Goal: Task Accomplishment & Management: Complete application form

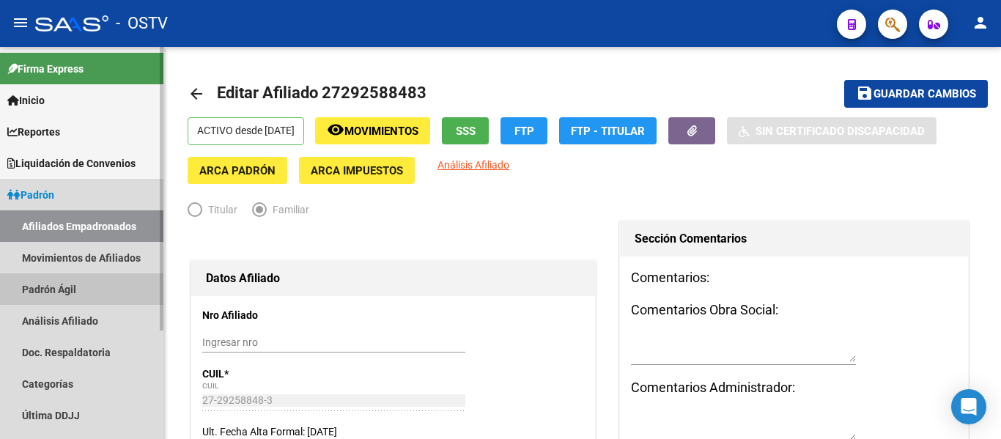
click at [73, 275] on link "Padrón Ágil" at bounding box center [81, 289] width 163 height 32
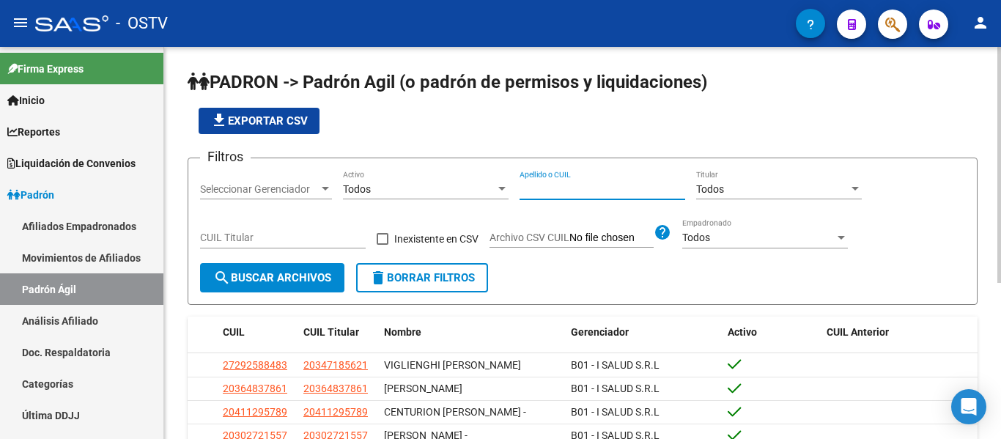
paste input "20-41889930-2"
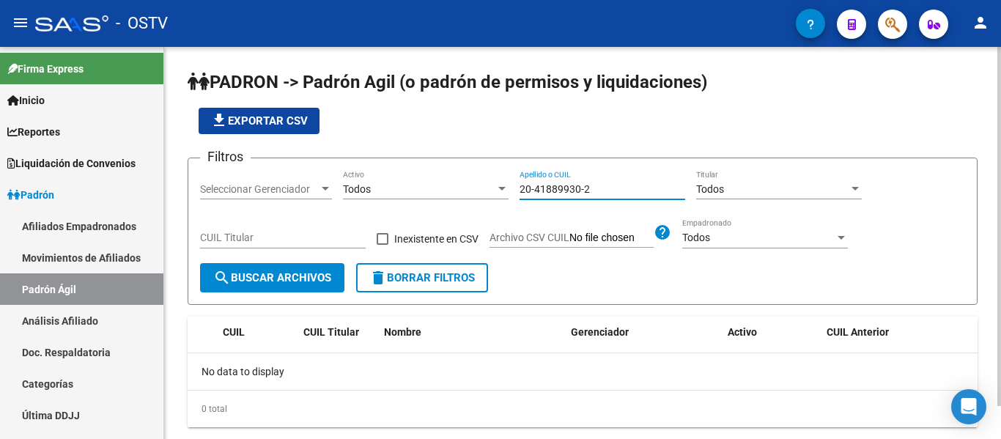
click at [583, 185] on input "20-41889930-2" at bounding box center [602, 189] width 166 height 12
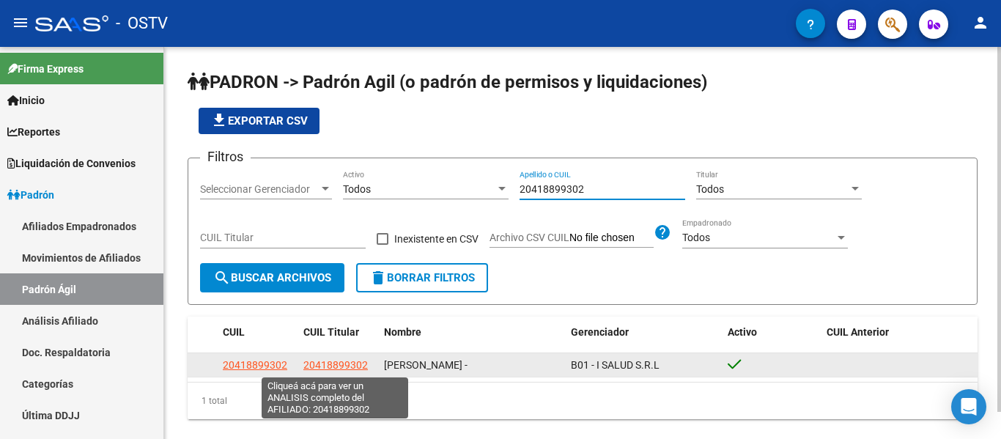
type input "20418899302"
click at [333, 361] on span "20418899302" at bounding box center [335, 365] width 64 height 12
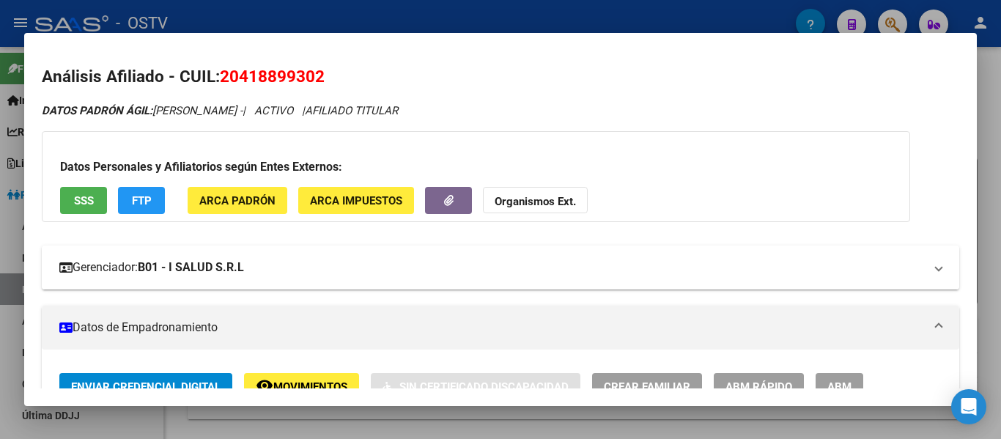
scroll to position [147, 0]
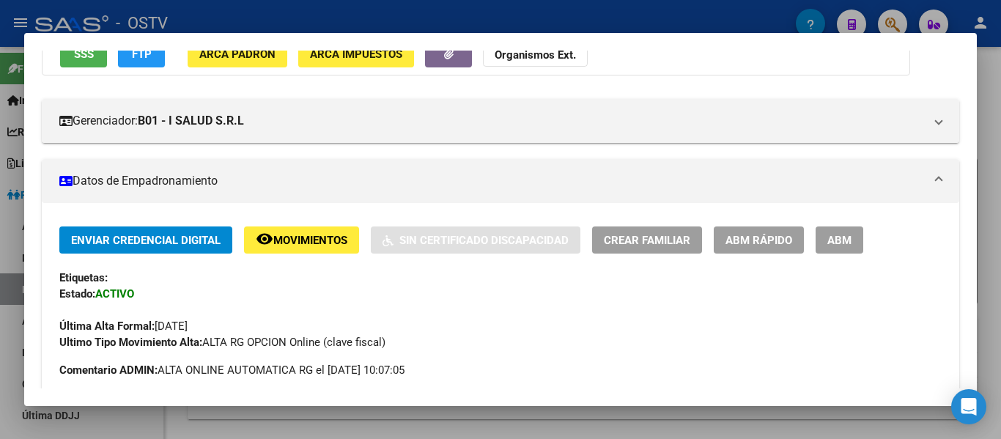
click at [859, 247] on button "ABM" at bounding box center [839, 239] width 48 height 27
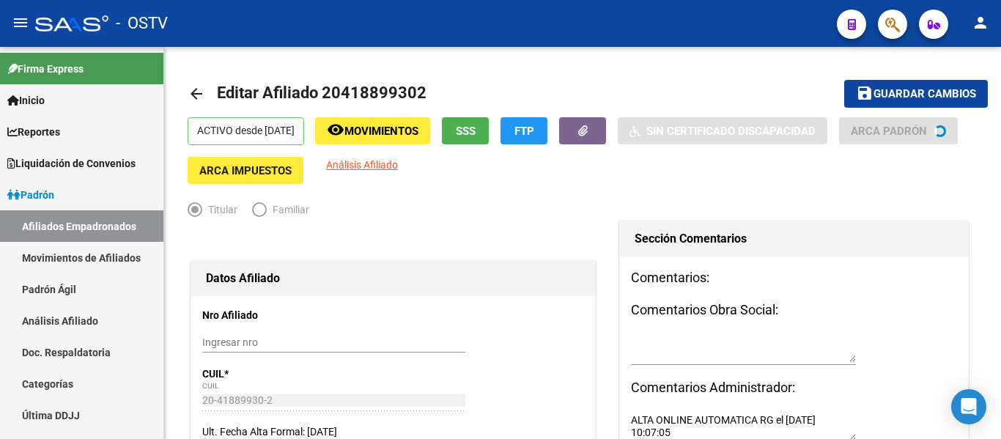
radio input "true"
type input "30-70960639-1"
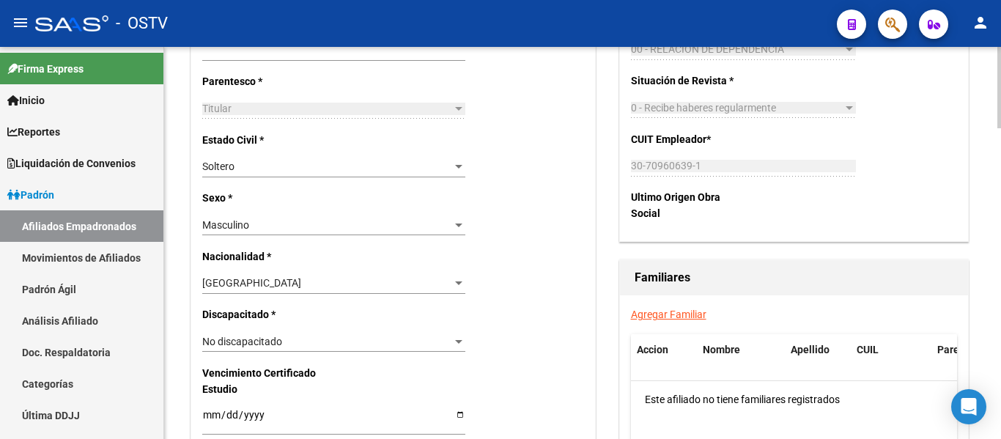
scroll to position [733, 0]
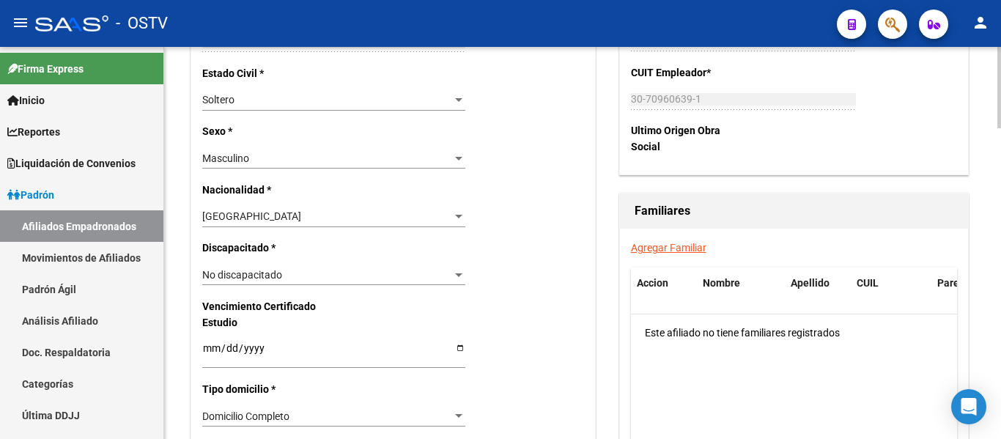
click at [667, 244] on link "Agregar Familiar" at bounding box center [668, 248] width 75 height 12
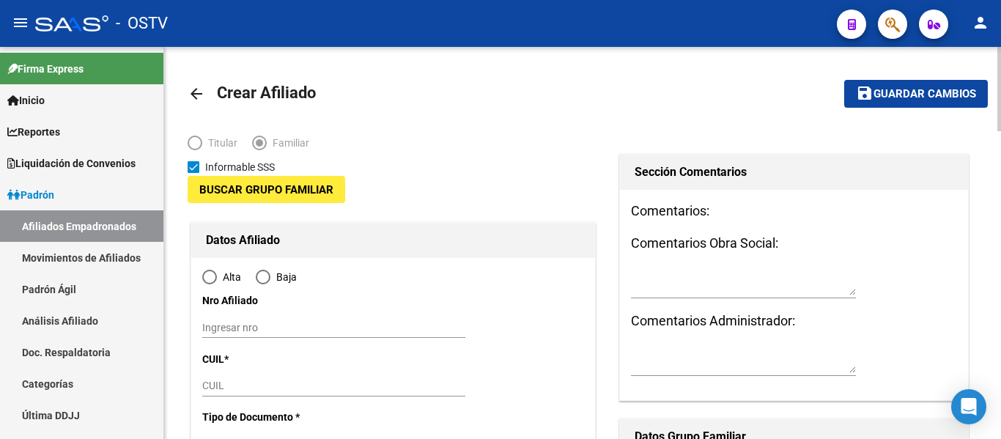
type input "30-70960639-1"
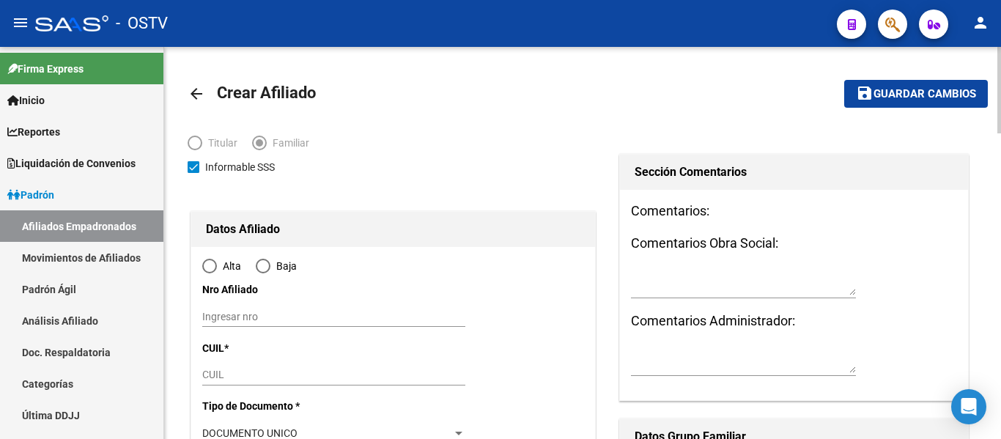
type input "CAPITAL FEDERAL - [GEOGRAPHIC_DATA](501-700)"
type input "1141"
type input "23"
type input "1353"
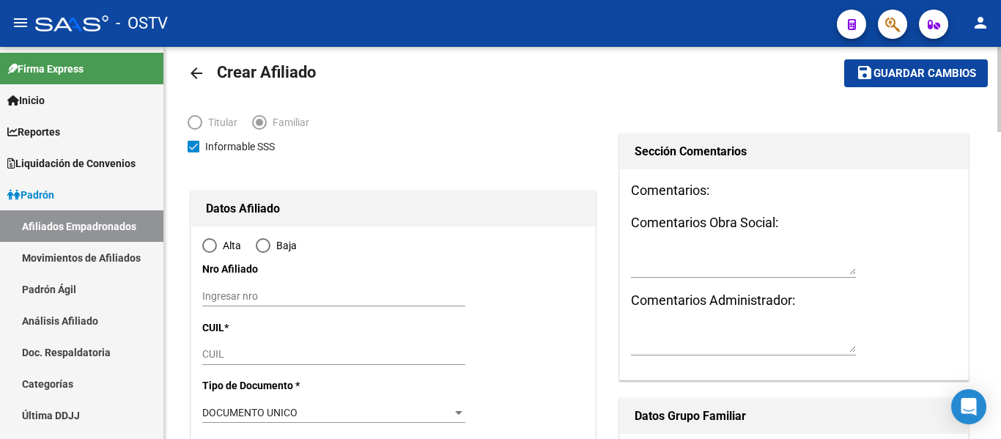
radio input "true"
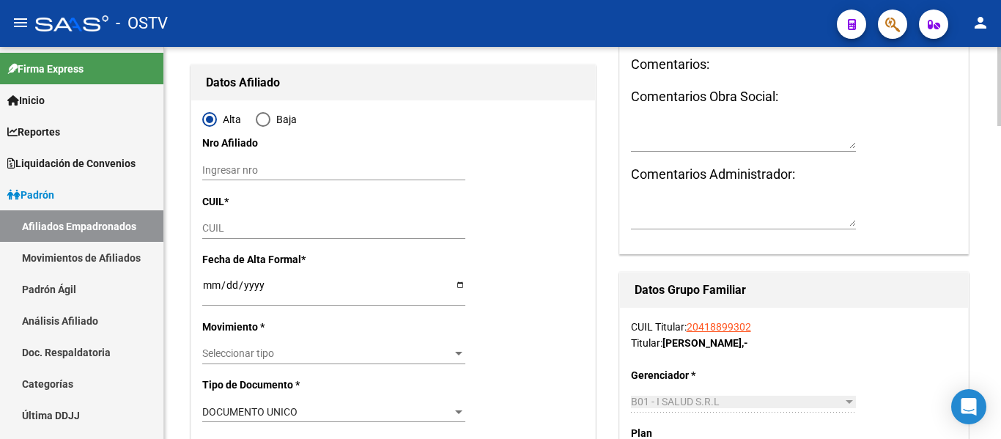
type input "30-70960639-1"
paste input "27-41922499-0"
type input "27-41922499-0"
type input "41922499"
type input "SOSA"
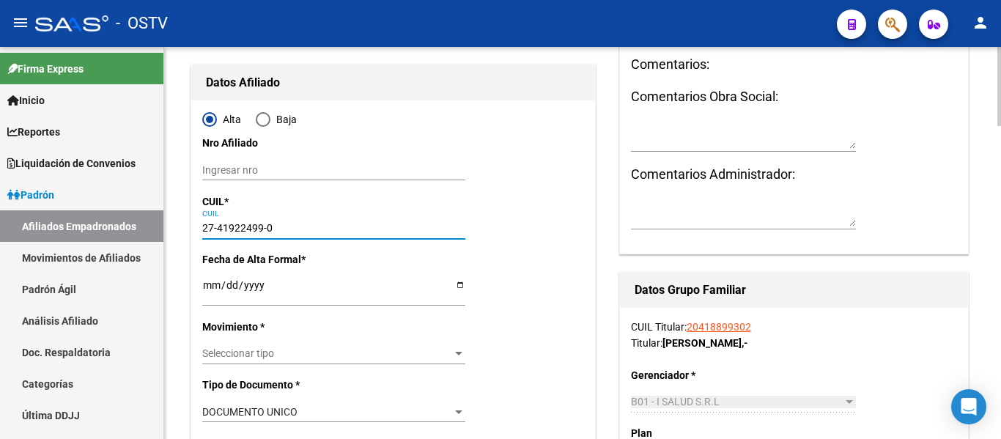
type input "[PERSON_NAME]"
type input "[DATE]"
type input "RANELAGH"
type input "1886"
type input "AV INTE [PERSON_NAME]"
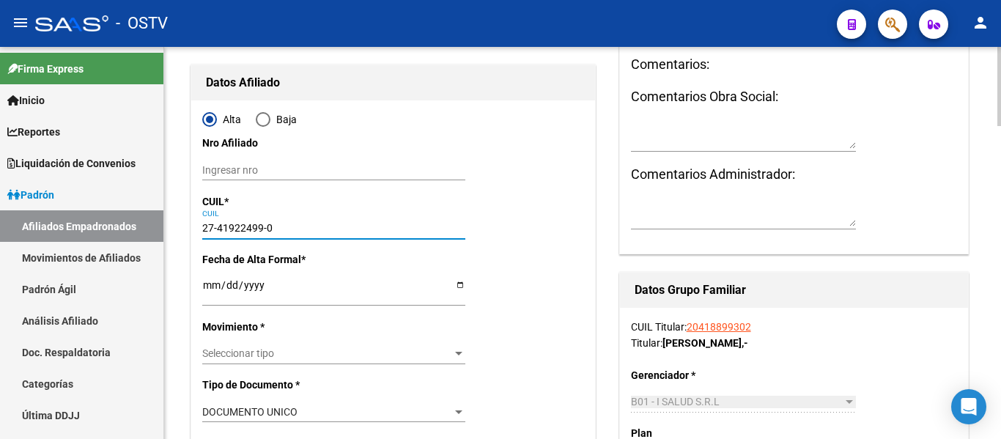
type input "1971"
type input "27-41922499-0"
click at [212, 281] on input "Ingresar fecha" at bounding box center [333, 290] width 263 height 22
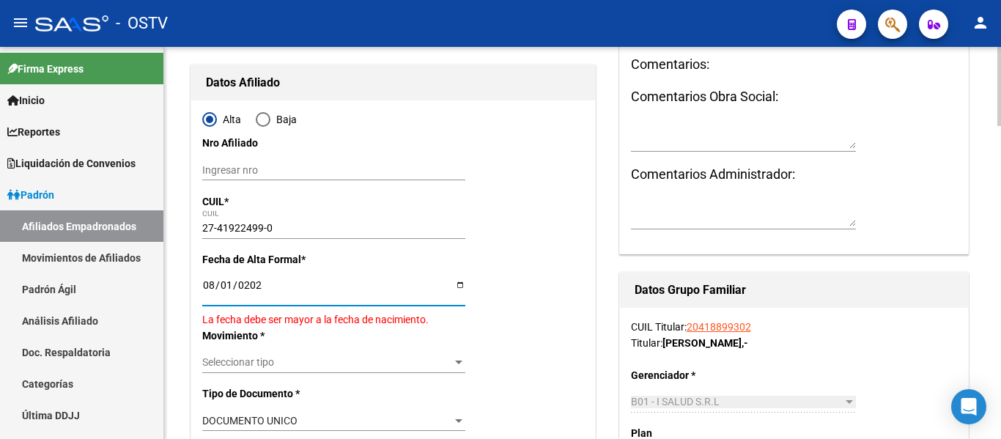
type input "[DATE]"
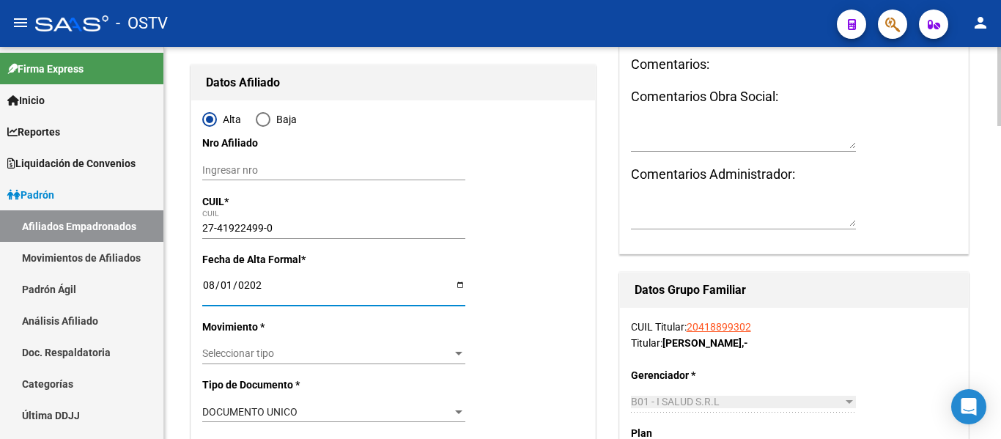
click at [281, 347] on div "Seleccionar tipo Seleccionar tipo" at bounding box center [333, 354] width 263 height 21
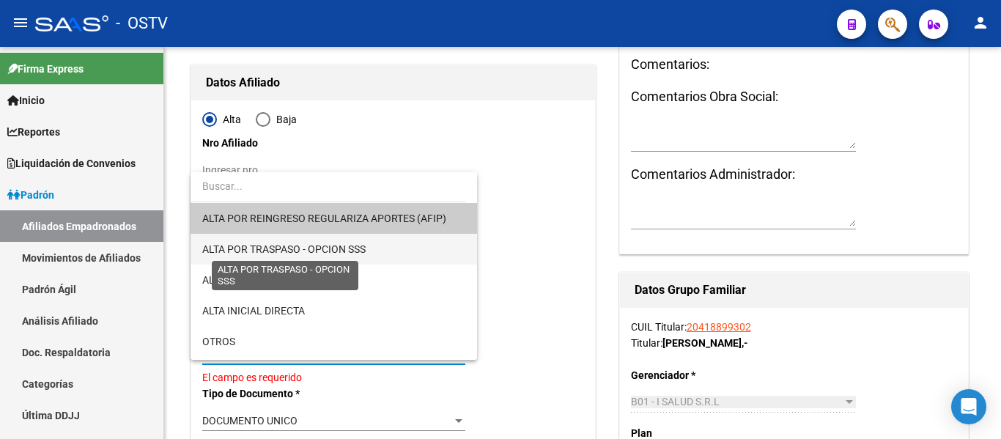
click at [318, 246] on span "ALTA POR TRASPASO - OPCION SSS" at bounding box center [283, 249] width 163 height 12
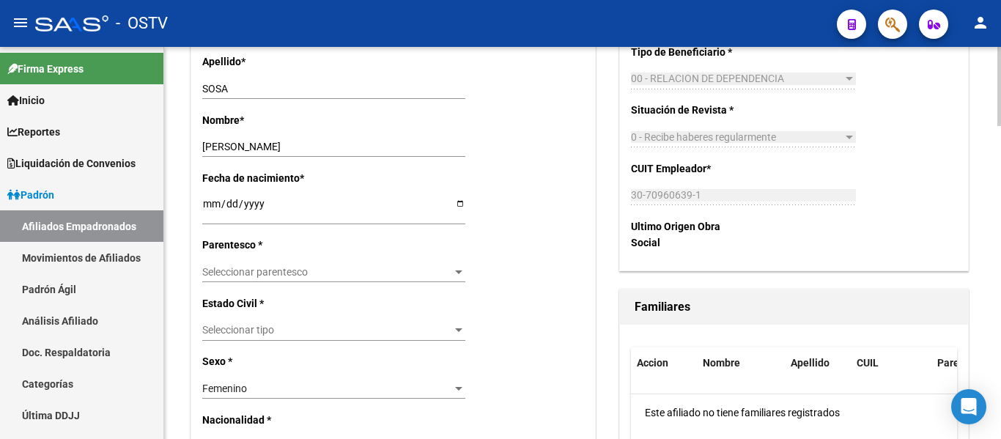
scroll to position [659, 0]
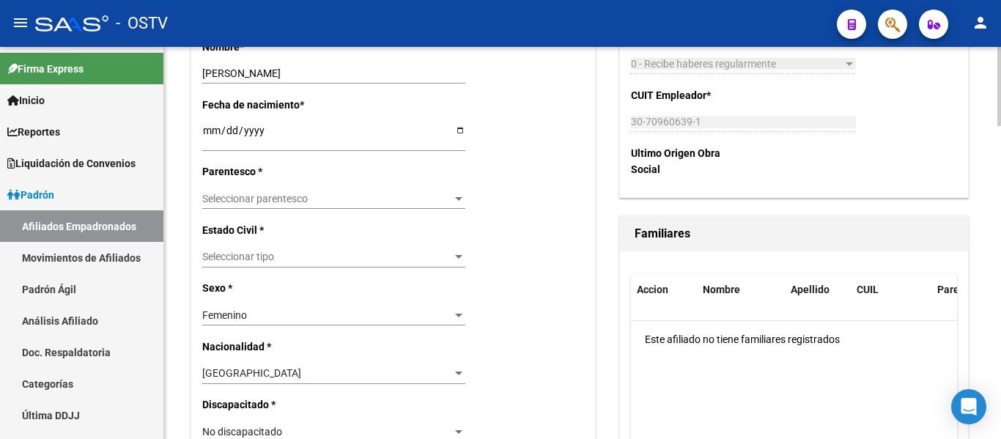
click at [310, 198] on span "Seleccionar parentesco" at bounding box center [327, 199] width 250 height 12
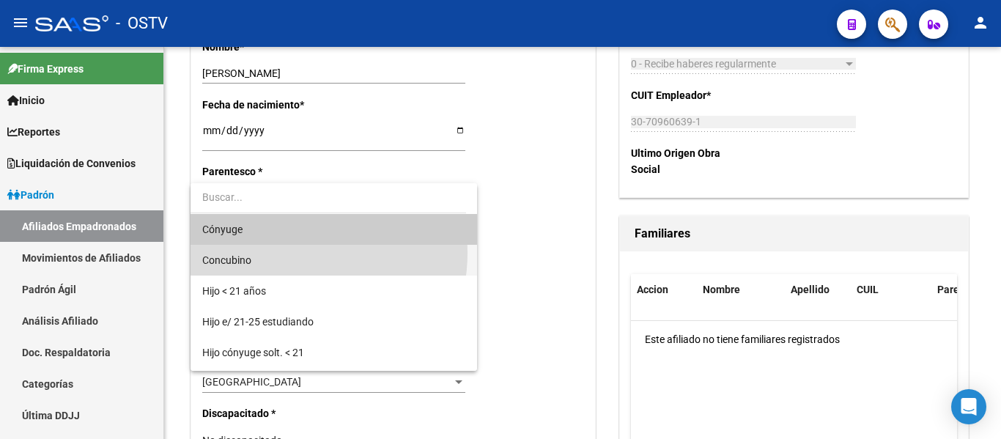
click at [284, 253] on span "Concubino" at bounding box center [333, 260] width 263 height 31
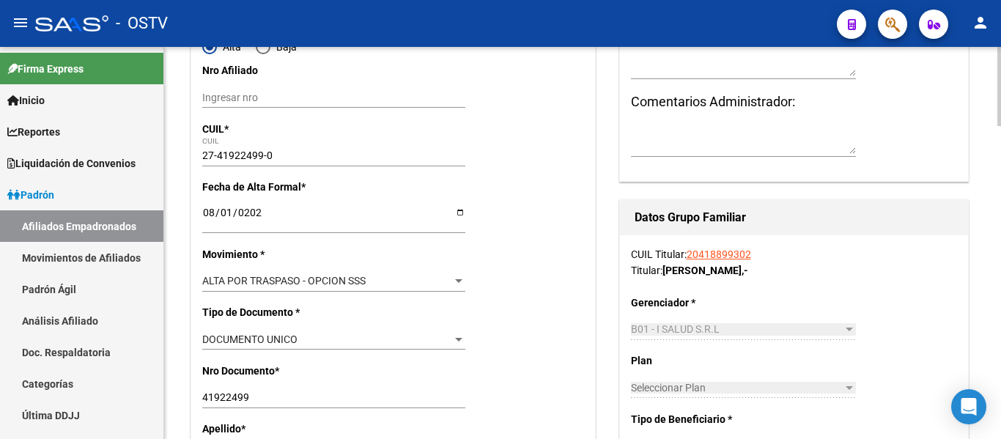
scroll to position [0, 0]
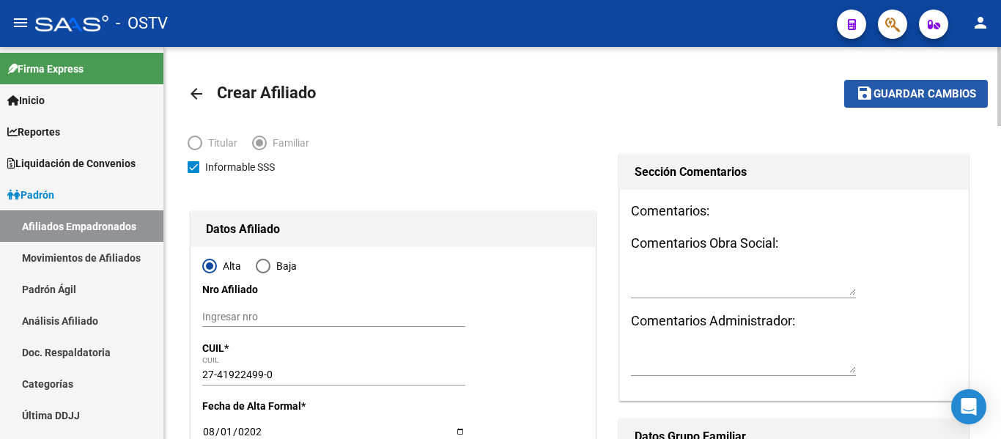
click at [898, 86] on span "save Guardar cambios" at bounding box center [916, 92] width 120 height 13
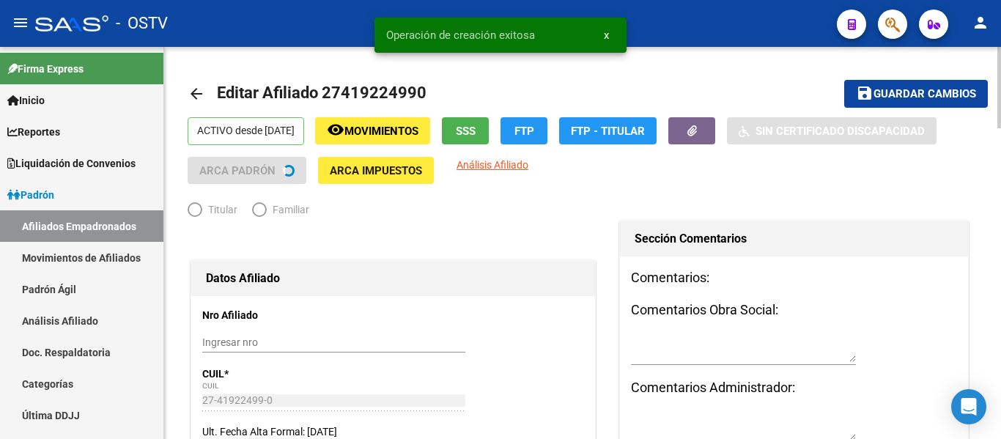
radio input "true"
type input "30-70960639-1"
